Goal: Task Accomplishment & Management: Manage account settings

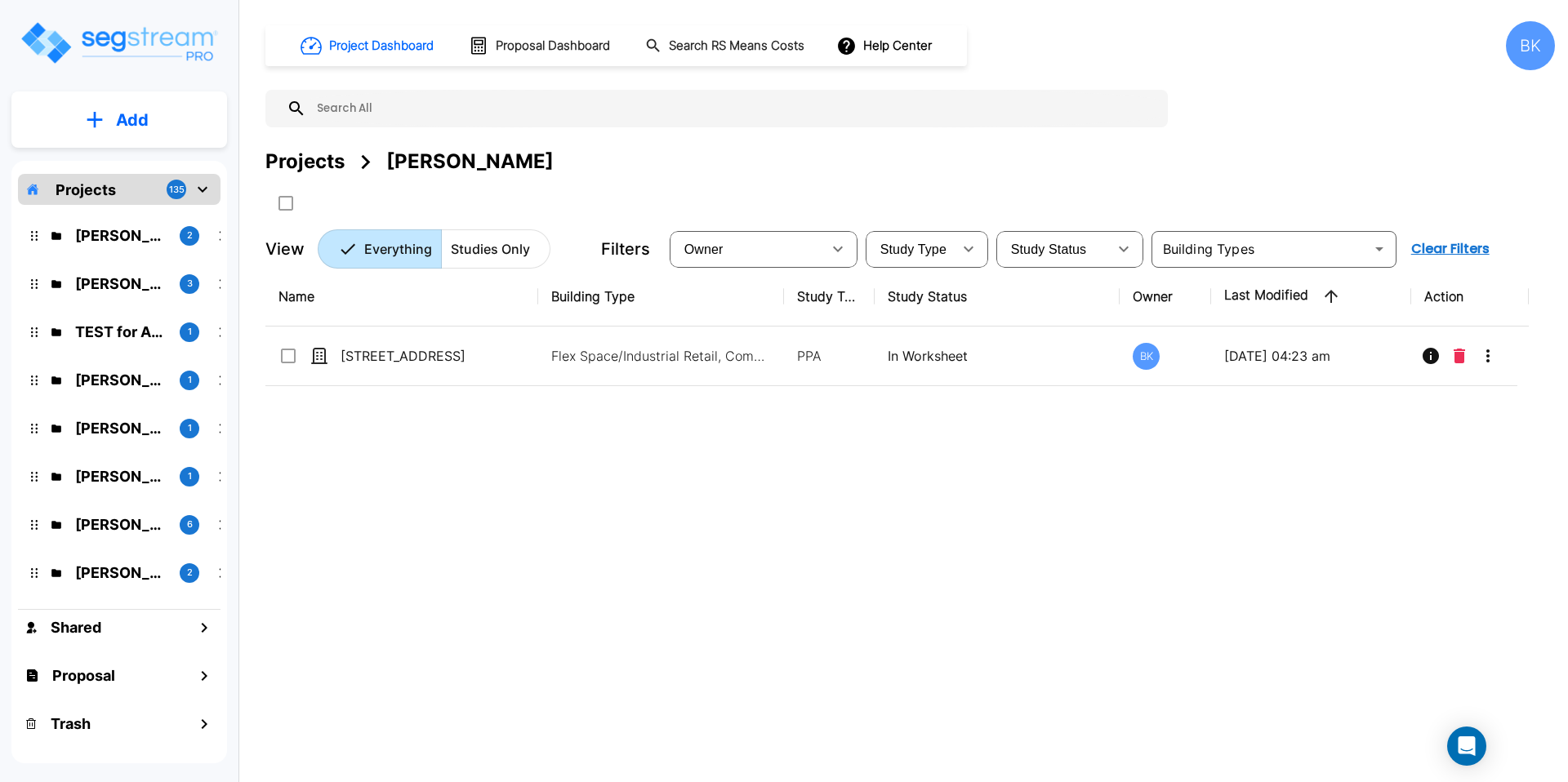
click at [1523, 49] on div "BK" at bounding box center [1530, 45] width 49 height 49
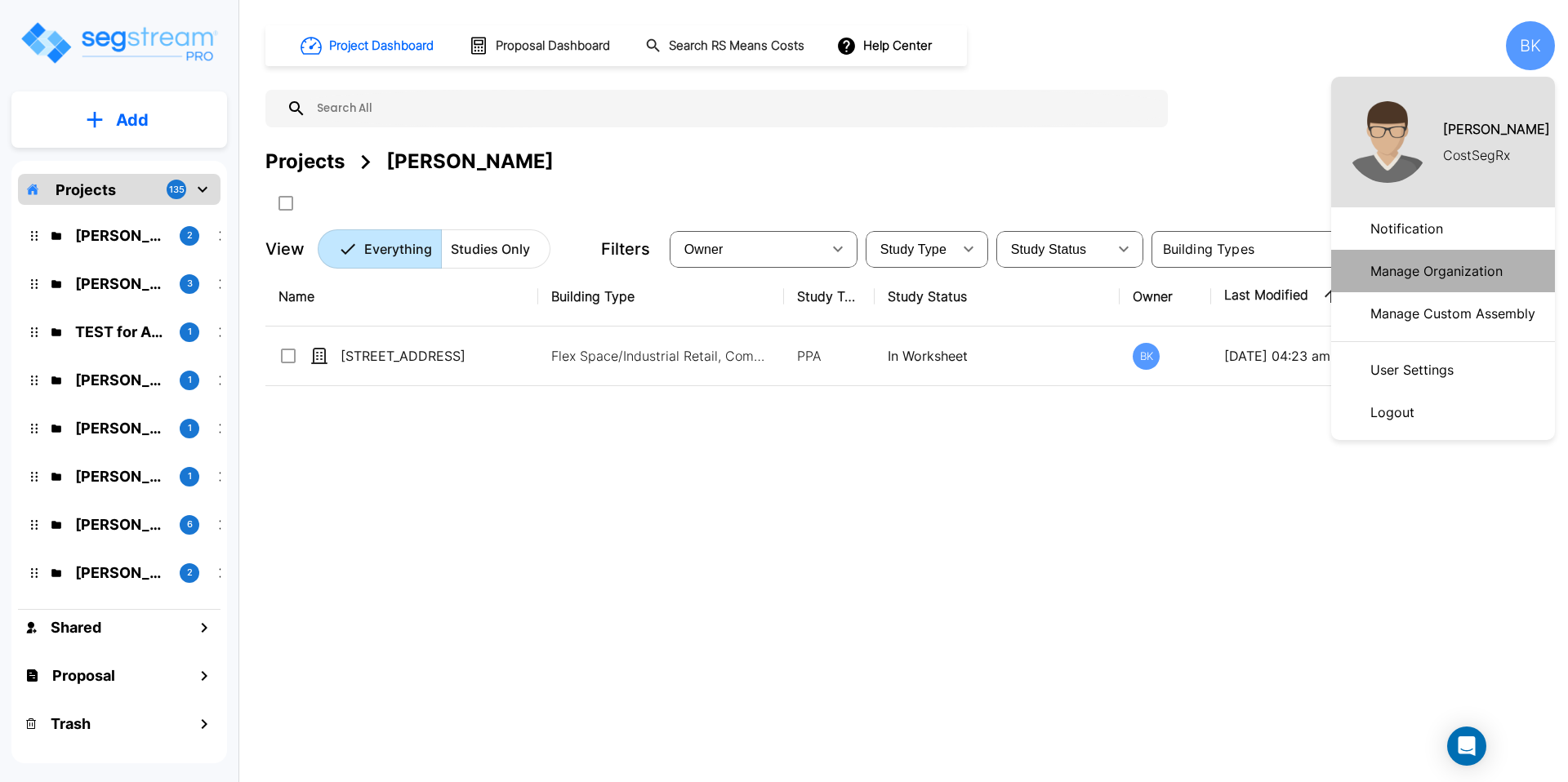
click at [1409, 282] on p "Manage Organization" at bounding box center [1436, 271] width 145 height 32
